Goal: Task Accomplishment & Management: Complete application form

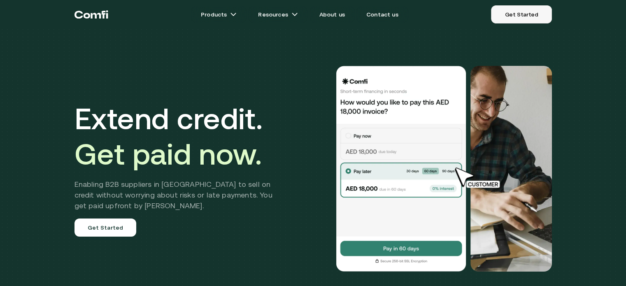
click at [527, 15] on link "Get Started" at bounding box center [521, 14] width 61 height 18
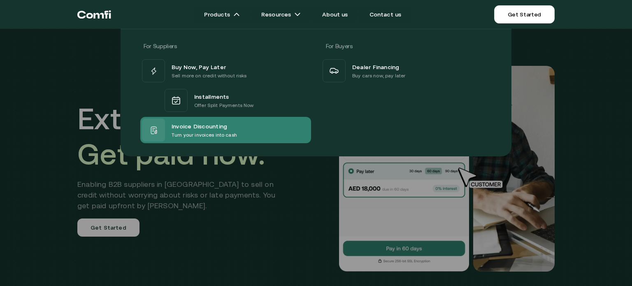
click at [208, 128] on span "Invoice Discounting" at bounding box center [200, 126] width 56 height 10
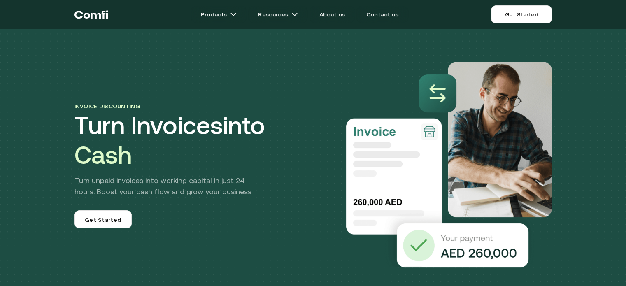
click at [506, 27] on nav "Products Resources About us Contact us Get Started Menu Close" at bounding box center [313, 14] width 494 height 29
click at [512, 10] on link "Get Started" at bounding box center [521, 14] width 61 height 18
